Goal: Task Accomplishment & Management: Use online tool/utility

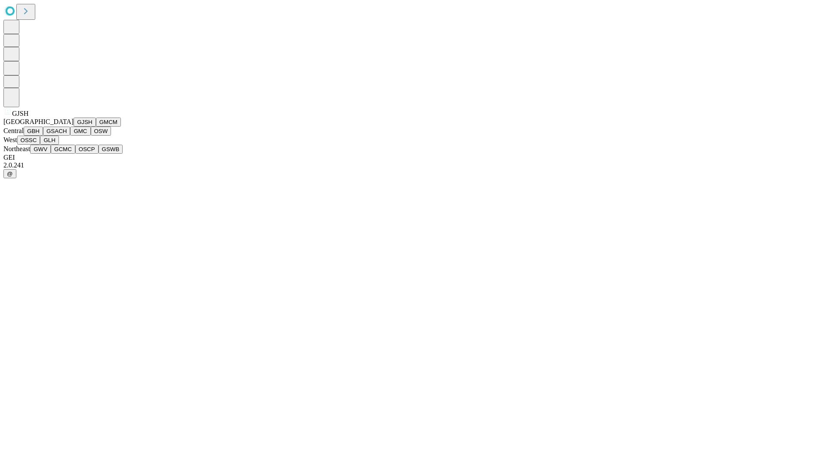
click at [74, 126] on button "GJSH" at bounding box center [85, 121] width 22 height 9
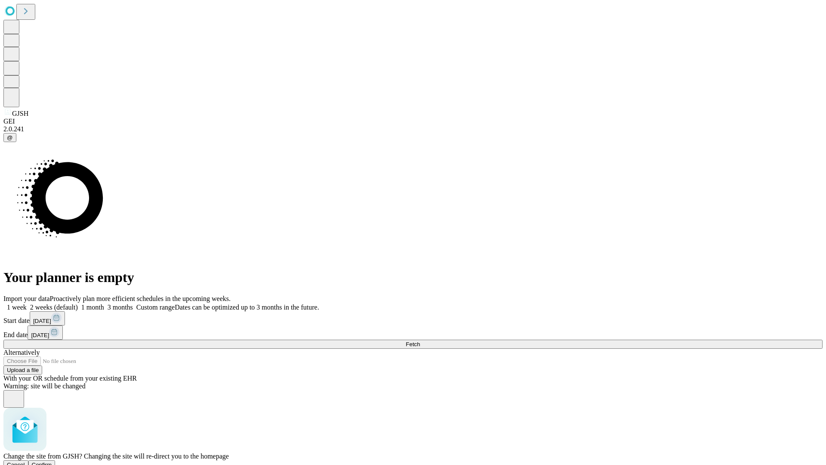
click at [52, 461] on span "Confirm" at bounding box center [42, 464] width 20 height 6
click at [104, 303] on label "1 month" at bounding box center [91, 306] width 26 height 7
click at [420, 341] on span "Fetch" at bounding box center [413, 344] width 14 height 6
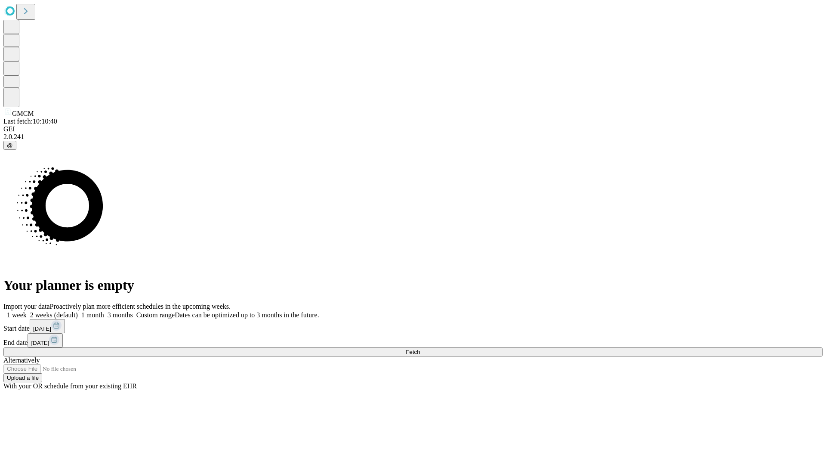
click at [104, 311] on label "1 month" at bounding box center [91, 314] width 26 height 7
click at [420, 348] on span "Fetch" at bounding box center [413, 351] width 14 height 6
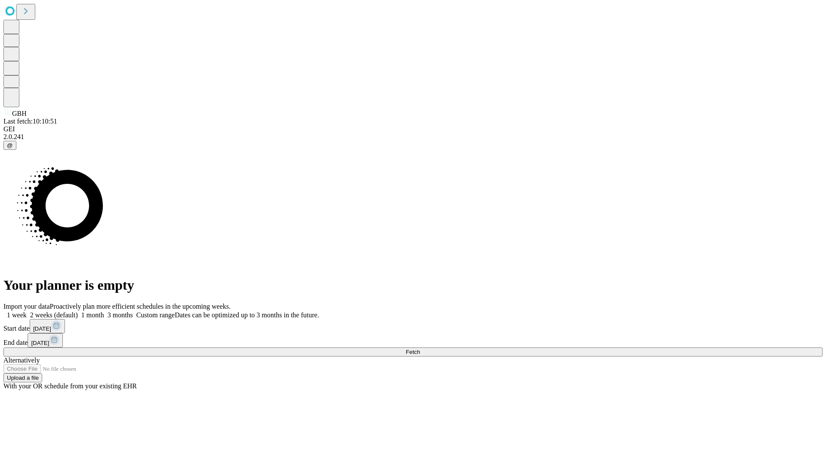
click at [104, 311] on label "1 month" at bounding box center [91, 314] width 26 height 7
click at [420, 348] on span "Fetch" at bounding box center [413, 351] width 14 height 6
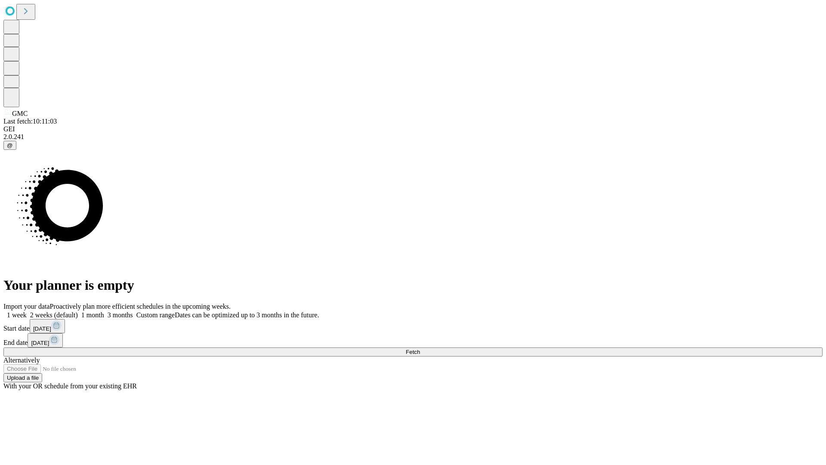
click at [104, 311] on label "1 month" at bounding box center [91, 314] width 26 height 7
click at [420, 348] on span "Fetch" at bounding box center [413, 351] width 14 height 6
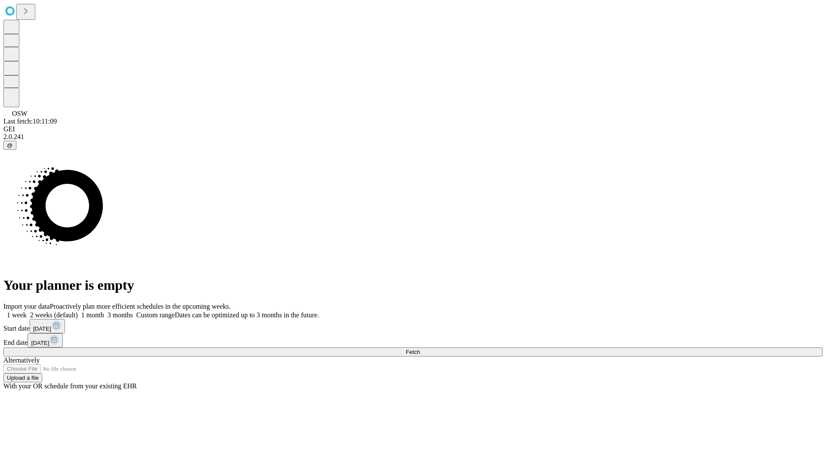
click at [104, 311] on label "1 month" at bounding box center [91, 314] width 26 height 7
click at [420, 348] on span "Fetch" at bounding box center [413, 351] width 14 height 6
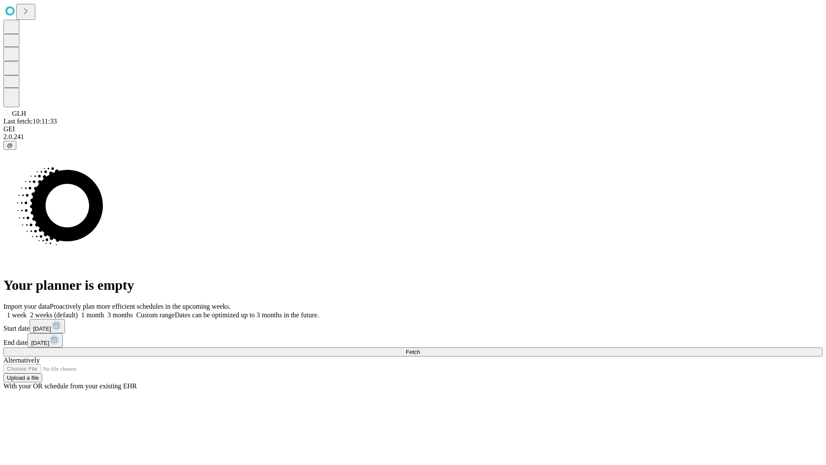
click at [104, 311] on label "1 month" at bounding box center [91, 314] width 26 height 7
click at [420, 348] on span "Fetch" at bounding box center [413, 351] width 14 height 6
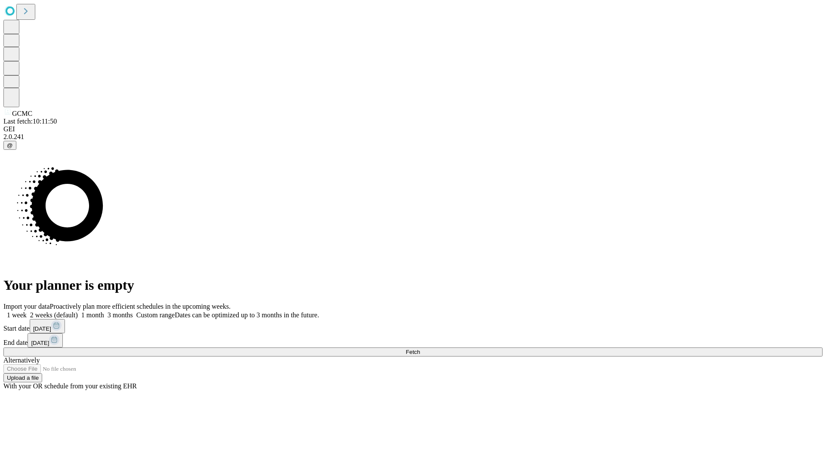
click at [420, 348] on span "Fetch" at bounding box center [413, 351] width 14 height 6
click at [104, 311] on label "1 month" at bounding box center [91, 314] width 26 height 7
click at [420, 348] on span "Fetch" at bounding box center [413, 351] width 14 height 6
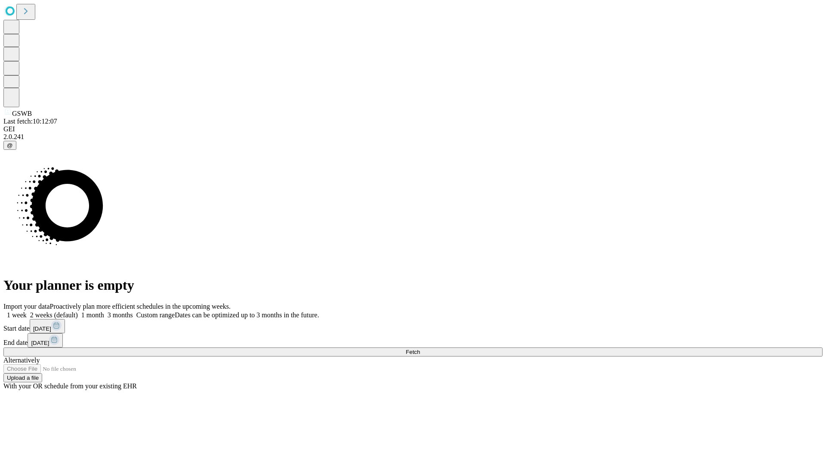
click at [420, 348] on span "Fetch" at bounding box center [413, 351] width 14 height 6
